Goal: Task Accomplishment & Management: Manage account settings

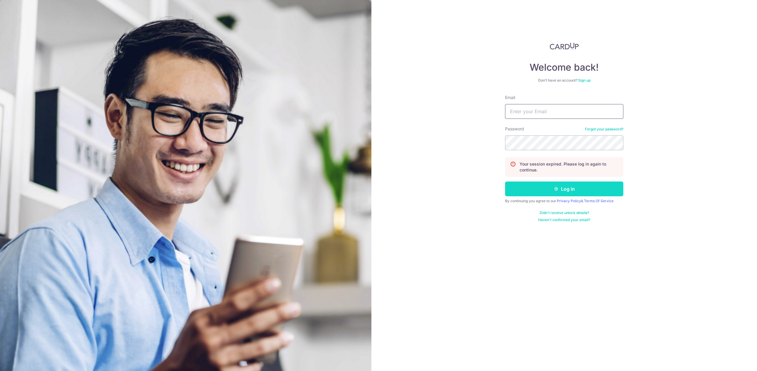
type input "[EMAIL_ADDRESS][DOMAIN_NAME]"
click at [542, 192] on button "Log in" at bounding box center [564, 189] width 118 height 15
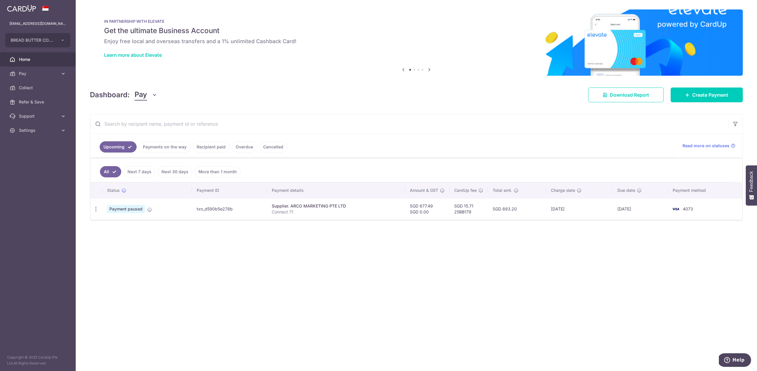
click at [179, 148] on link "Payments on the way" at bounding box center [164, 146] width 51 height 11
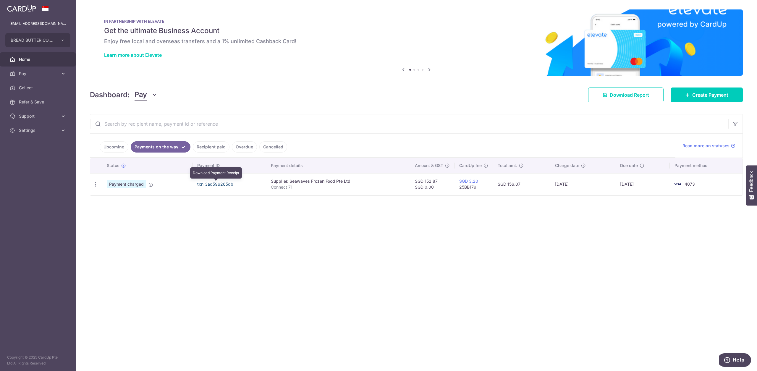
click at [222, 186] on link "txn_3ad596265db" at bounding box center [215, 184] width 36 height 5
